Goal: Information Seeking & Learning: Learn about a topic

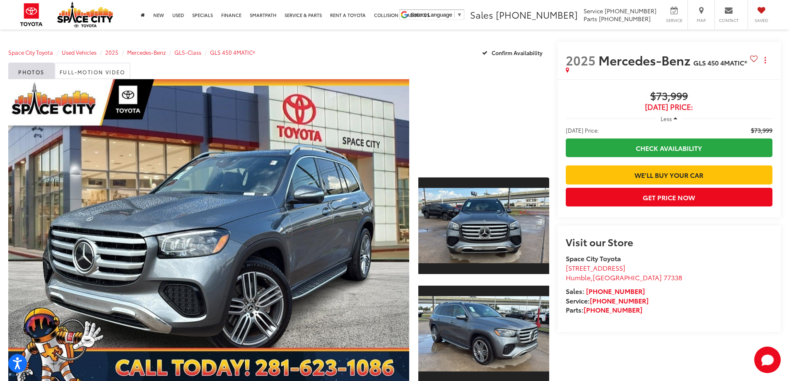
click at [672, 96] on span "$73,999" at bounding box center [669, 96] width 207 height 12
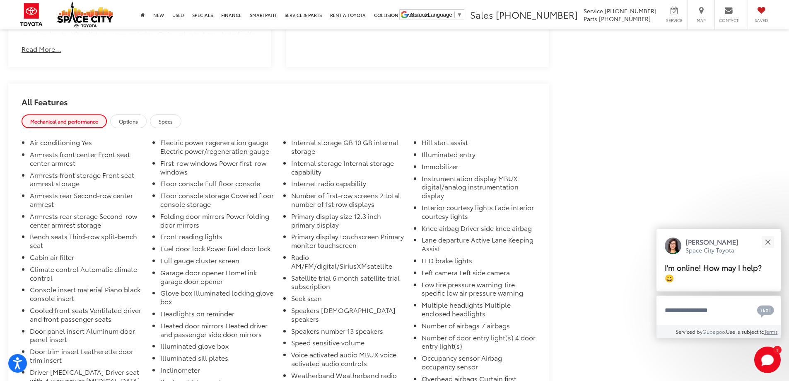
scroll to position [538, 0]
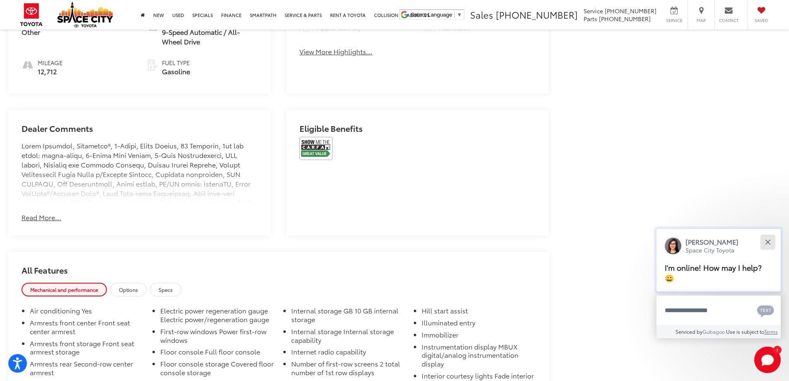
click at [769, 241] on div "Close" at bounding box center [767, 241] width 5 height 5
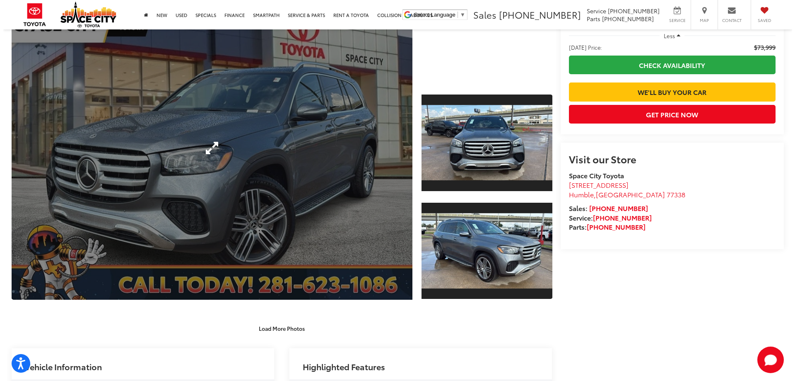
scroll to position [0, 0]
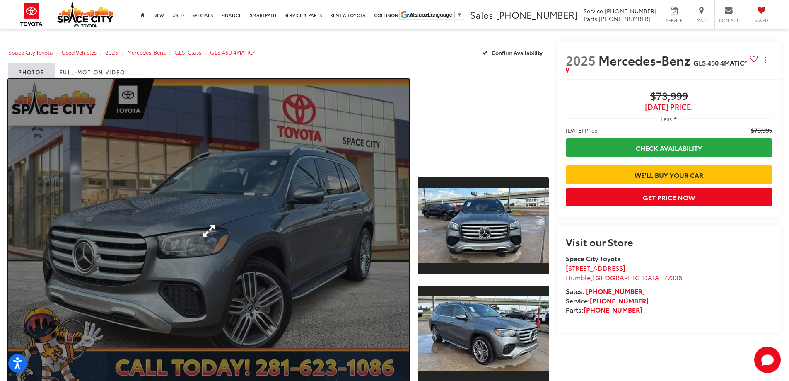
click at [248, 202] on link "Expand Photo 0" at bounding box center [208, 230] width 401 height 303
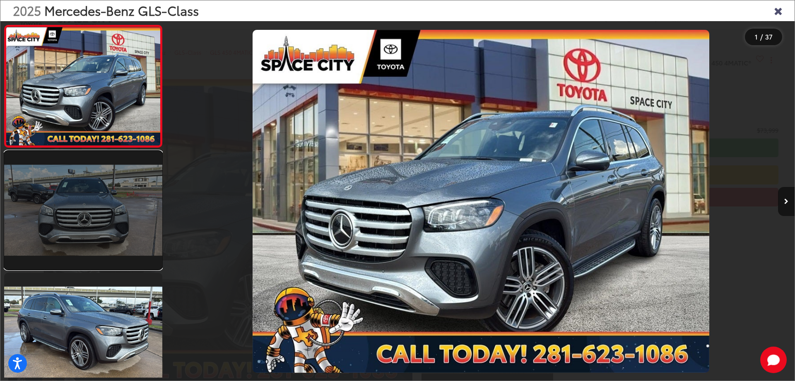
click at [107, 194] on link at bounding box center [83, 210] width 158 height 118
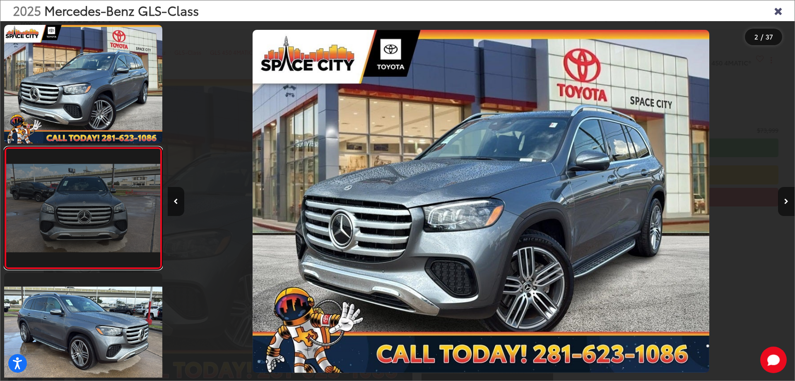
scroll to position [31, 0]
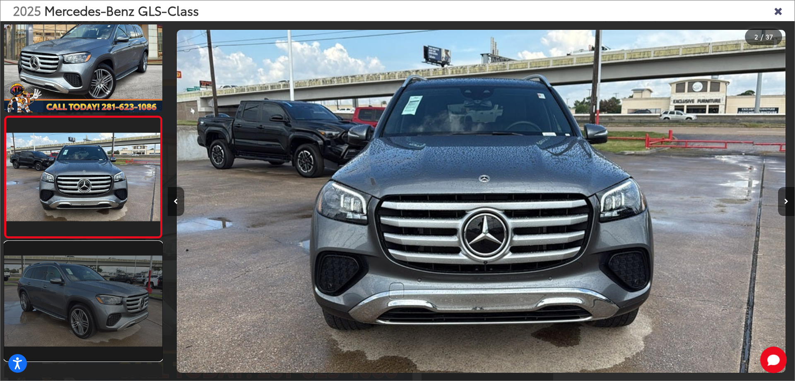
click at [105, 284] on link at bounding box center [83, 300] width 158 height 118
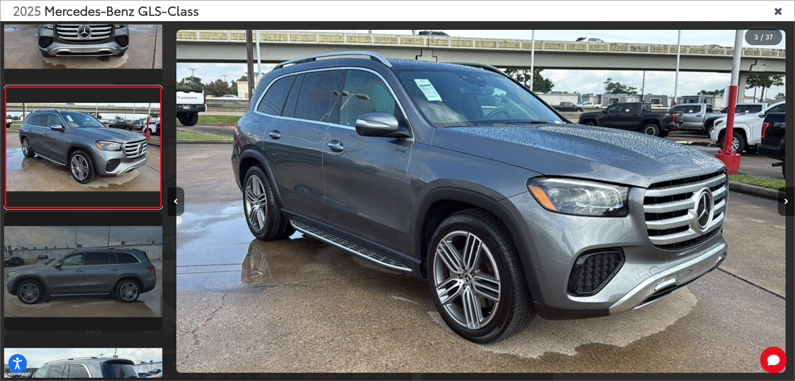
scroll to position [236, 0]
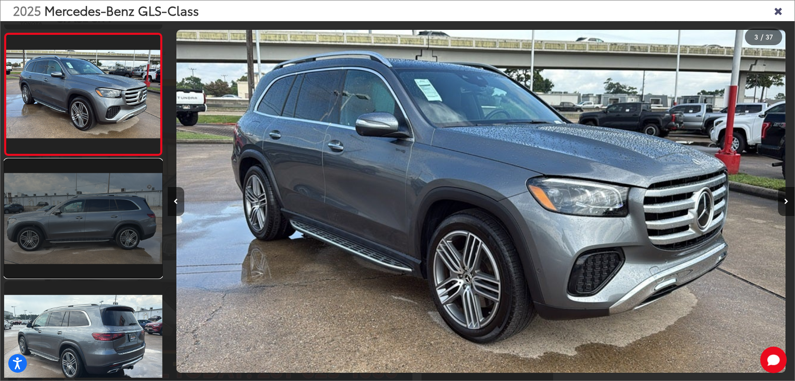
click at [113, 243] on link at bounding box center [83, 218] width 158 height 118
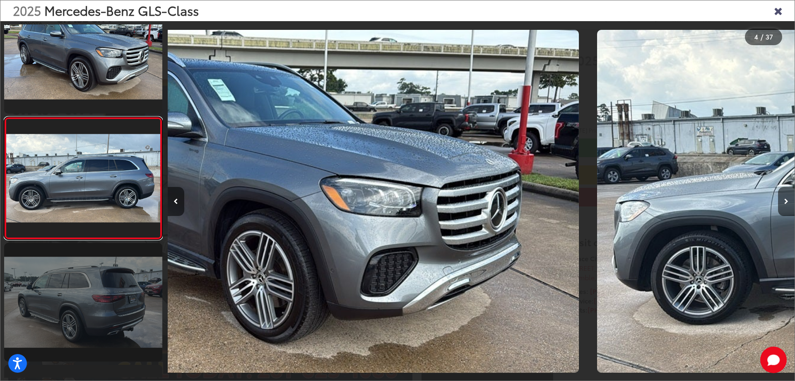
scroll to position [275, 0]
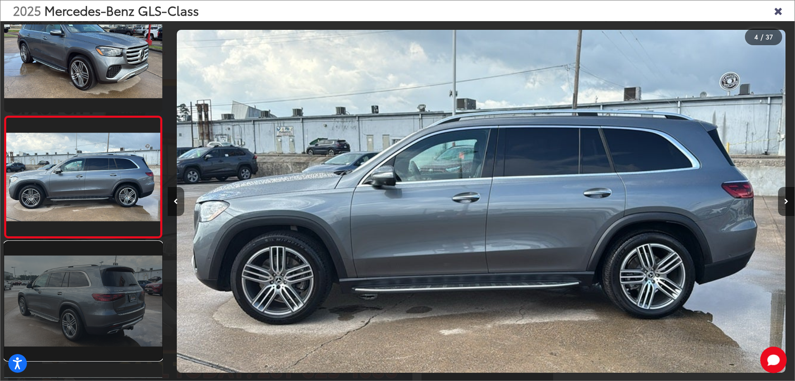
click at [106, 300] on link at bounding box center [83, 300] width 158 height 118
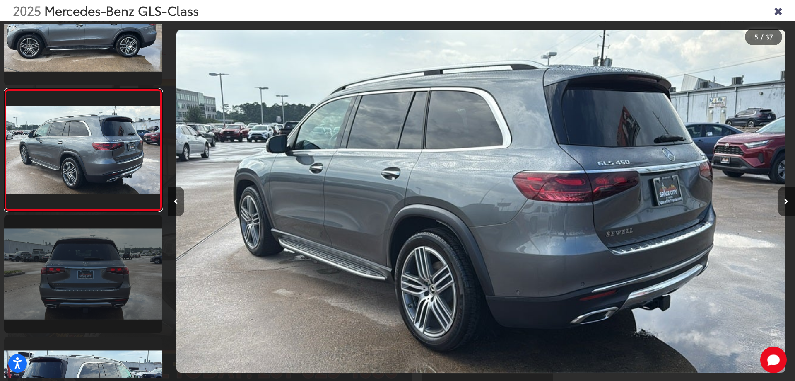
scroll to position [438, 0]
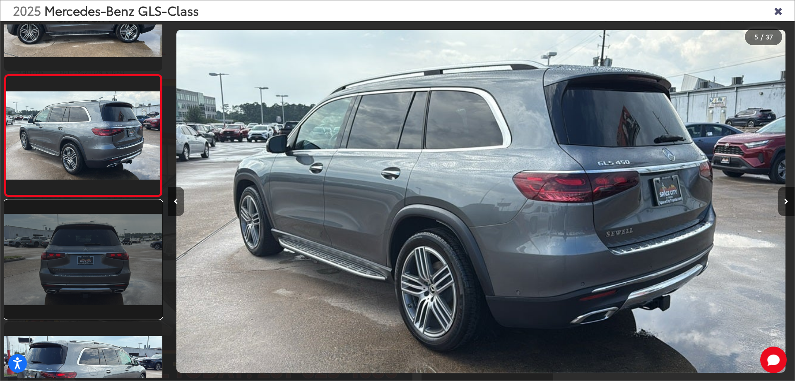
click at [109, 271] on link at bounding box center [83, 259] width 158 height 118
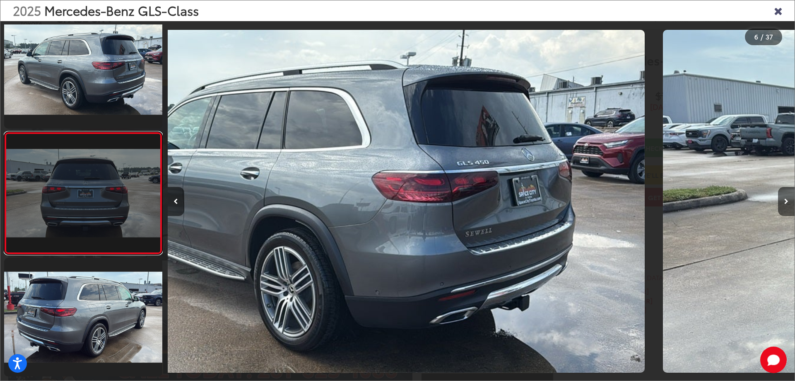
scroll to position [518, 0]
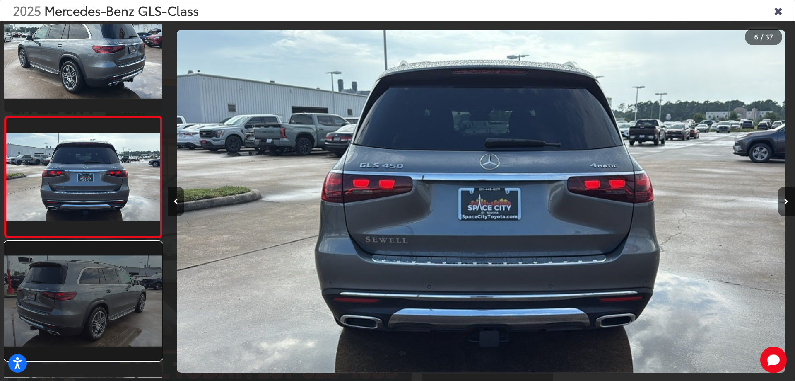
click at [111, 291] on link at bounding box center [83, 300] width 158 height 118
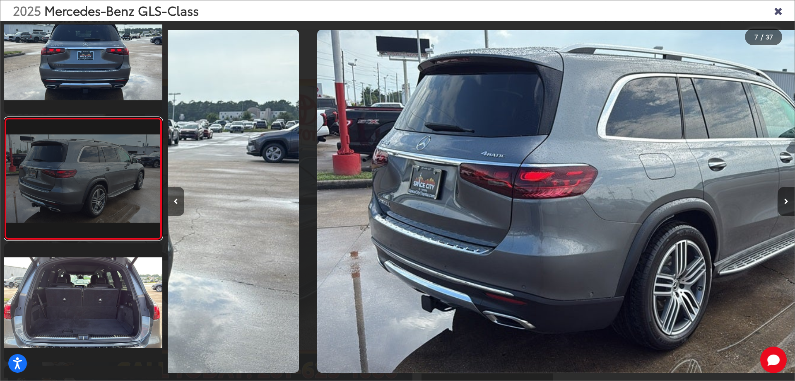
scroll to position [640, 0]
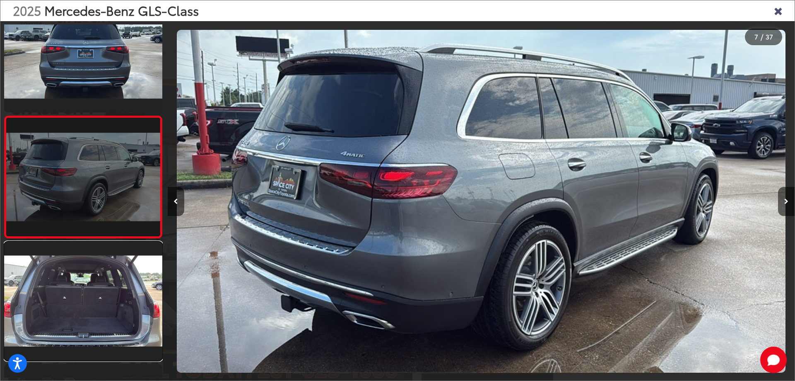
click at [111, 291] on link at bounding box center [83, 300] width 158 height 118
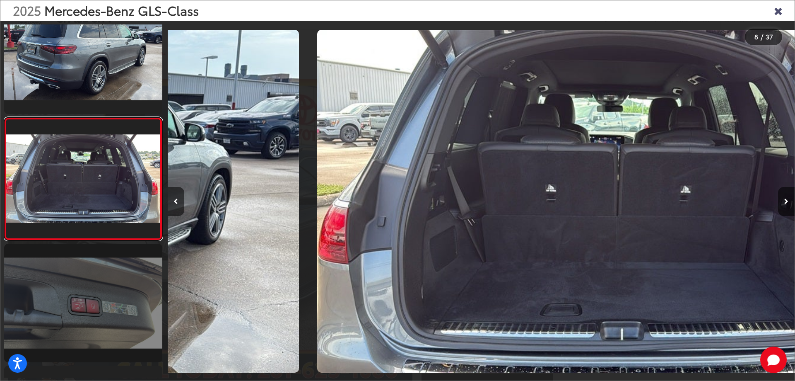
scroll to position [0, 0]
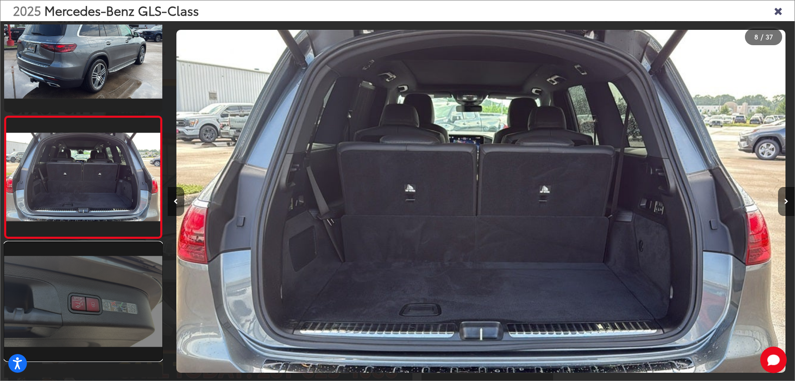
click at [106, 295] on link at bounding box center [83, 301] width 158 height 118
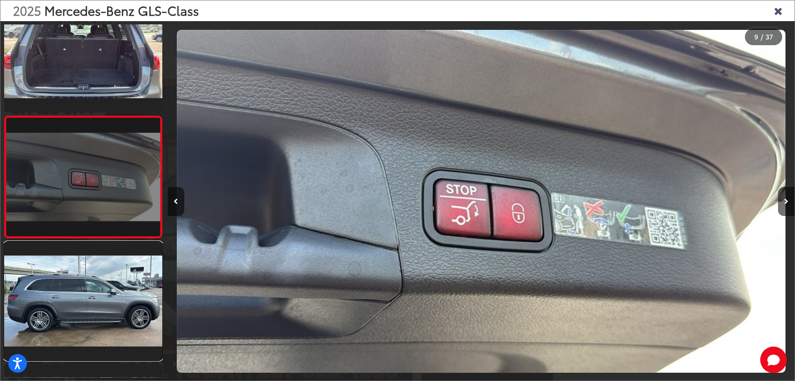
click at [106, 295] on link at bounding box center [83, 300] width 158 height 118
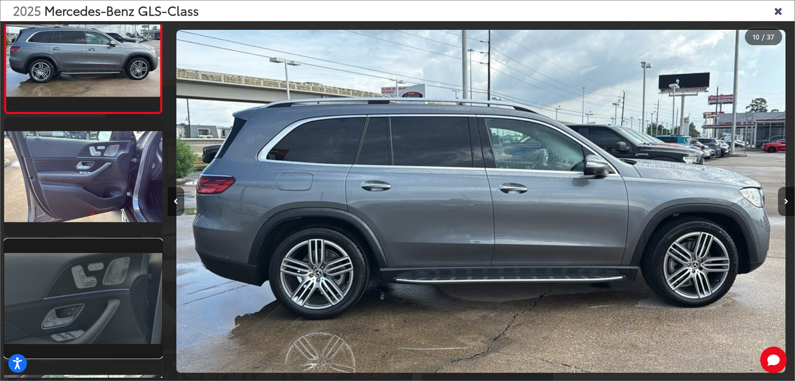
click at [105, 307] on link at bounding box center [83, 298] width 158 height 118
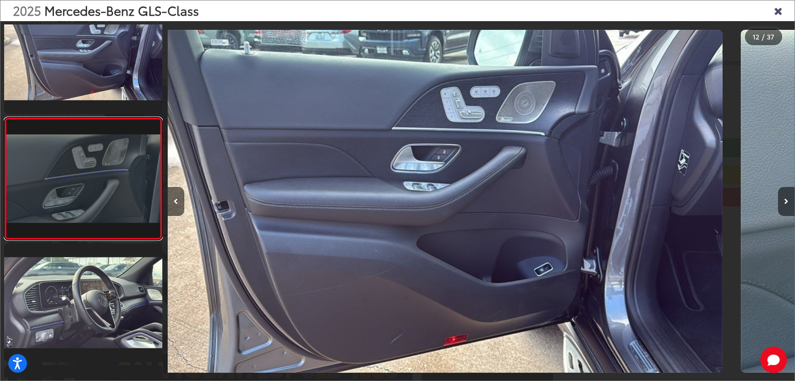
click at [109, 224] on link at bounding box center [83, 178] width 158 height 123
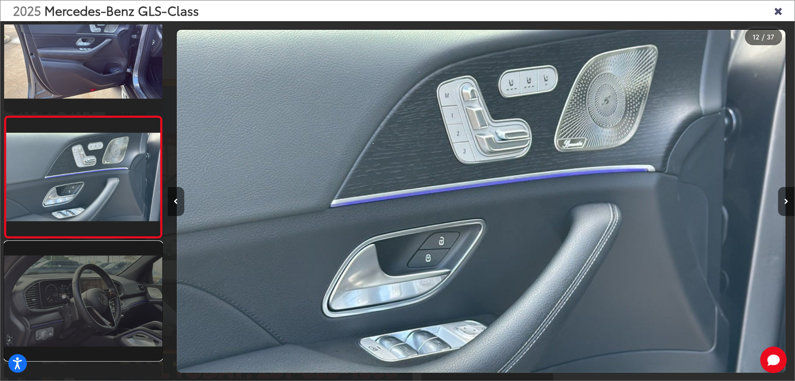
click at [102, 275] on link at bounding box center [83, 300] width 158 height 118
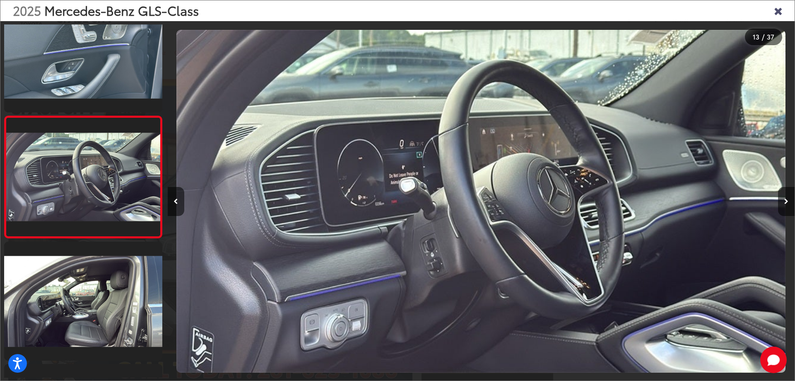
click at [778, 10] on icon "Close gallery" at bounding box center [778, 10] width 8 height 11
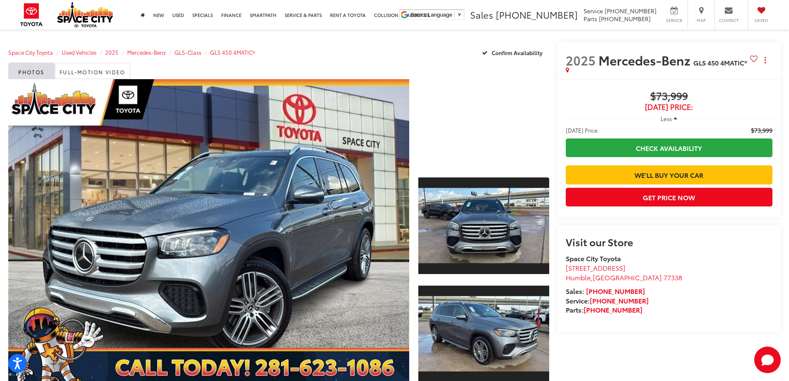
click at [684, 100] on span "$73,999" at bounding box center [669, 96] width 207 height 12
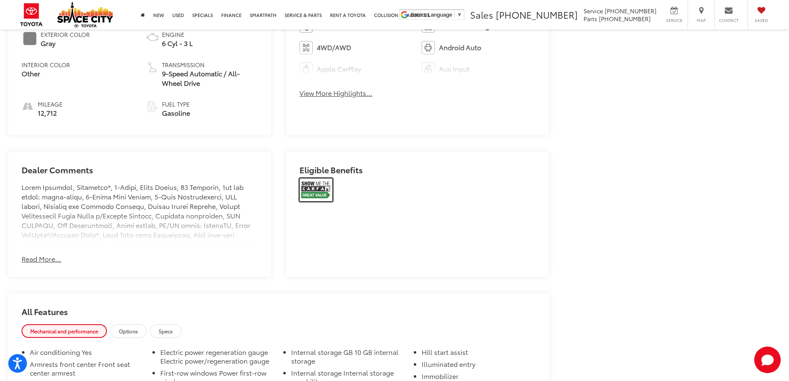
click at [325, 186] on img at bounding box center [315, 189] width 33 height 23
